Goal: Register for event/course

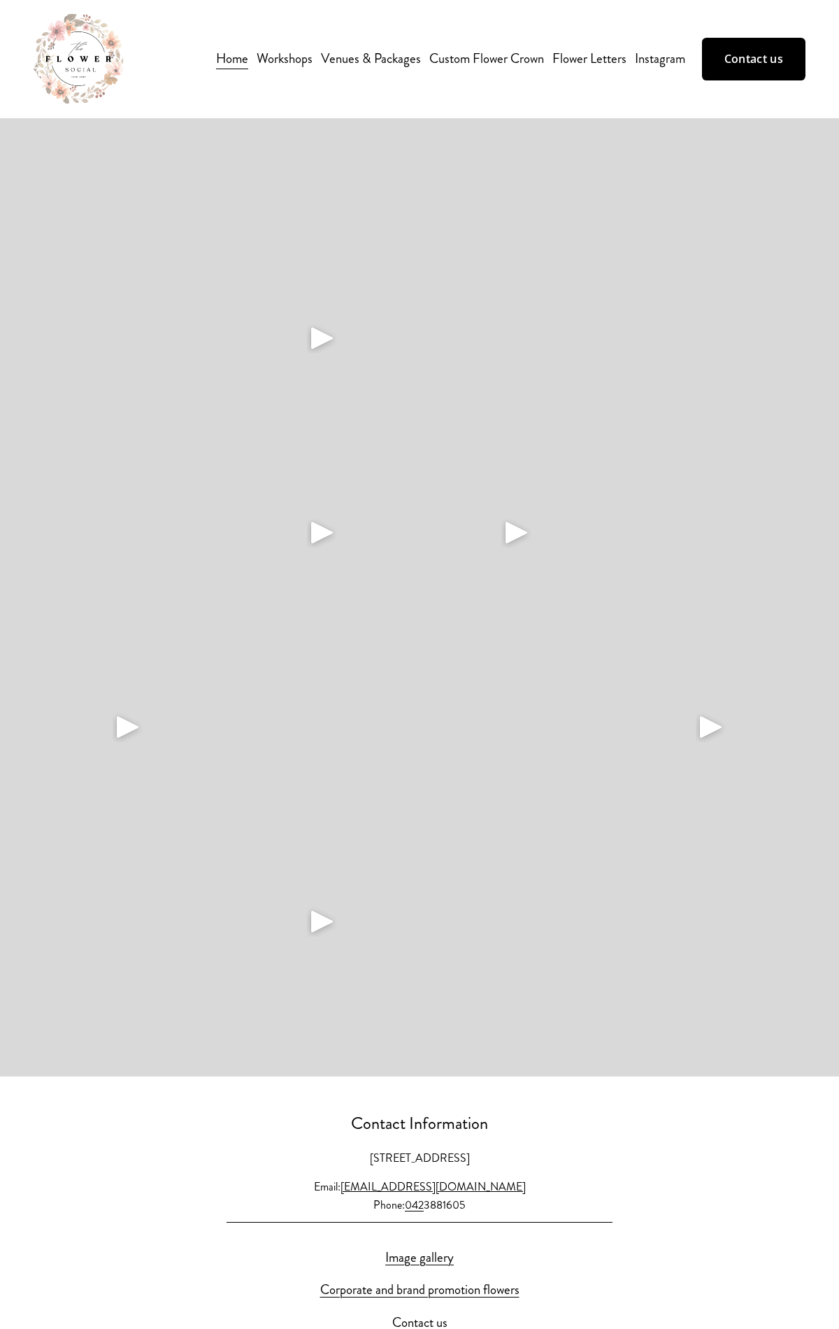
scroll to position [3989, 0]
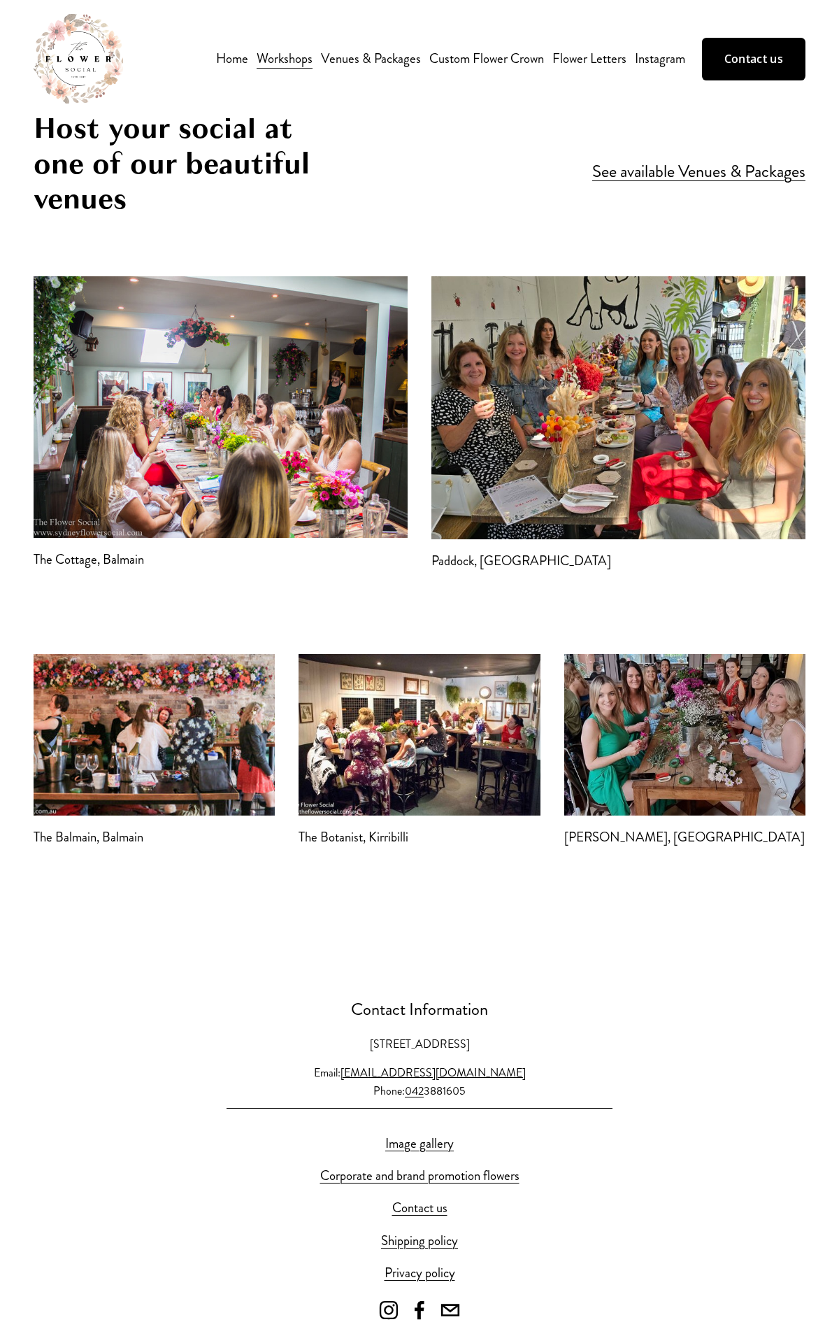
scroll to position [3415, 0]
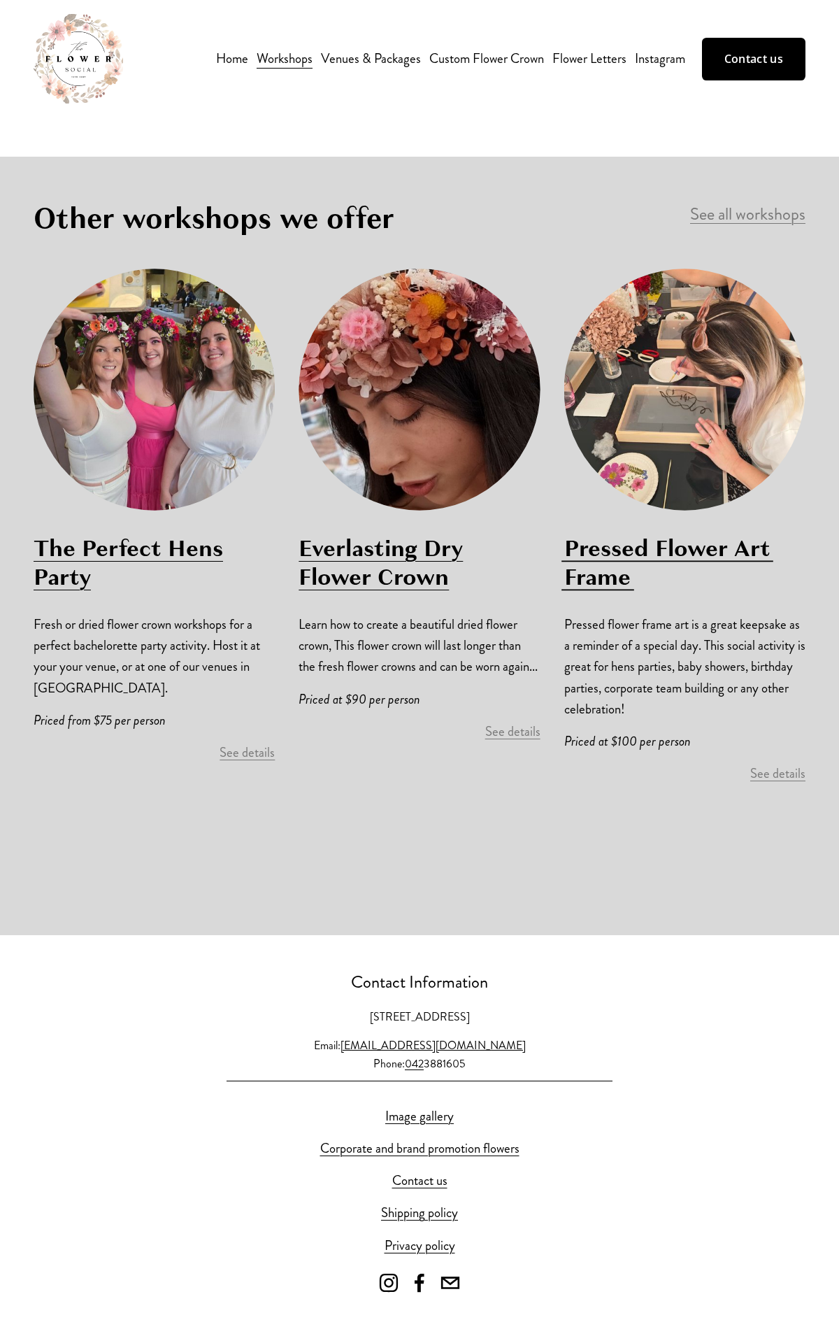
scroll to position [5399, 0]
